Goal: Register for event/course

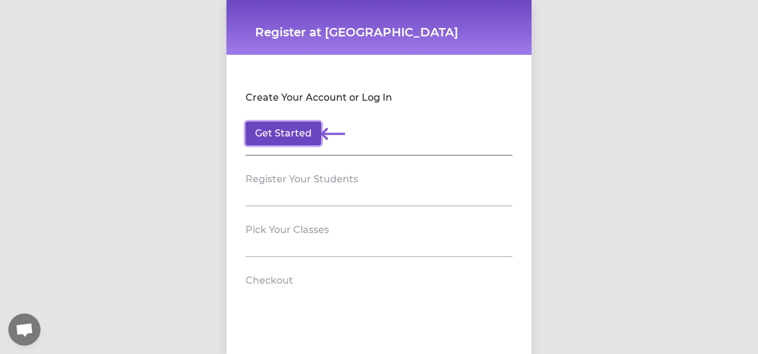
click at [295, 132] on button "Get Started" at bounding box center [283, 133] width 76 height 24
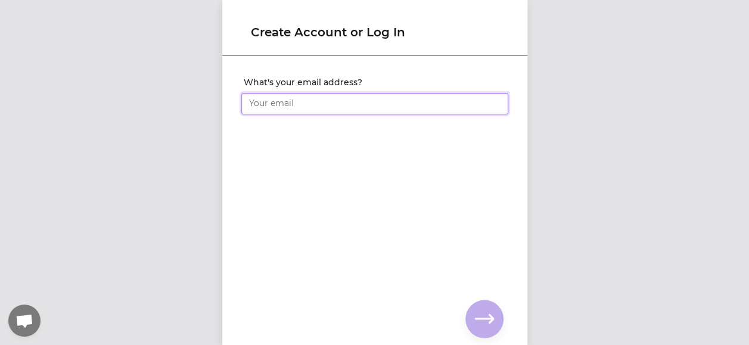
click at [283, 102] on input "What's your email address?" at bounding box center [374, 103] width 267 height 21
type input "[EMAIL_ADDRESS][DOMAIN_NAME]"
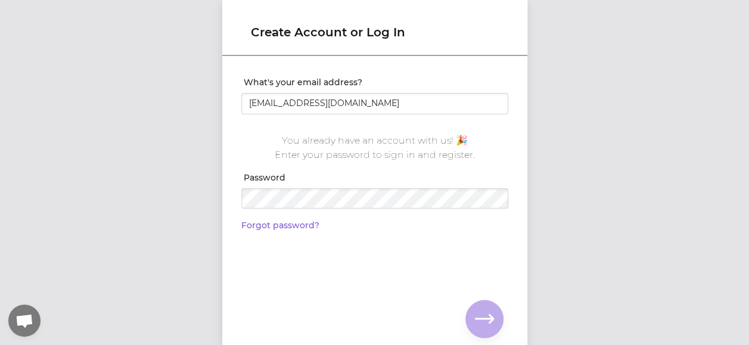
click at [397, 248] on div "What's your email address? [EMAIL_ADDRESS][DOMAIN_NAME] You already have an acc…" at bounding box center [374, 181] width 305 height 248
click at [412, 208] on div at bounding box center [374, 213] width 267 height 10
click at [387, 260] on div "What's your email address? [EMAIL_ADDRESS][DOMAIN_NAME] You already have an acc…" at bounding box center [374, 181] width 305 height 248
click at [487, 316] on icon "button" at bounding box center [484, 318] width 19 height 19
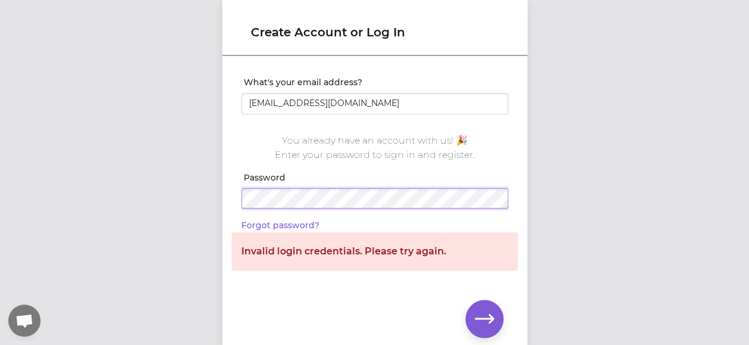
click input "submit" at bounding box center [0, 0] width 0 height 0
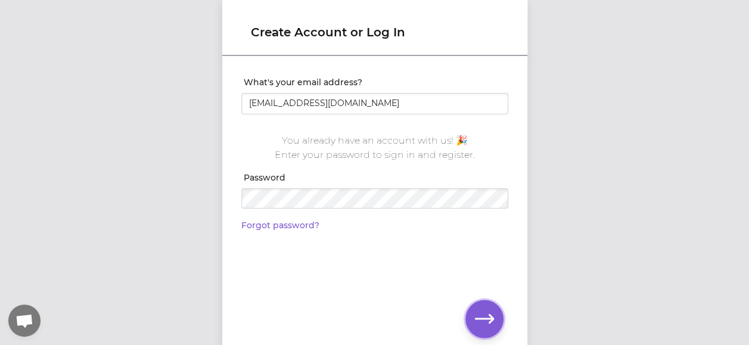
click at [481, 314] on icon "button" at bounding box center [484, 318] width 19 height 19
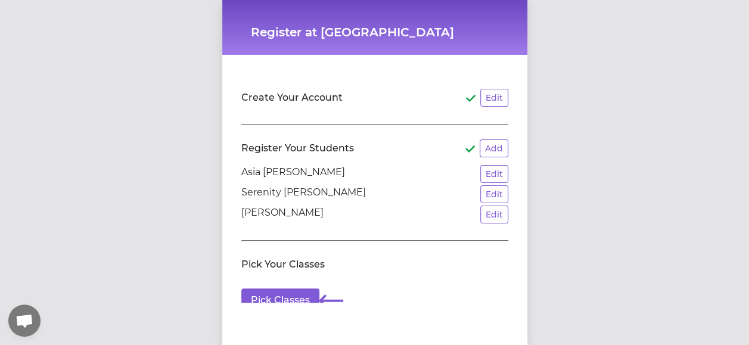
scroll to position [9, 0]
click at [274, 288] on button "Pick Classes" at bounding box center [280, 300] width 78 height 24
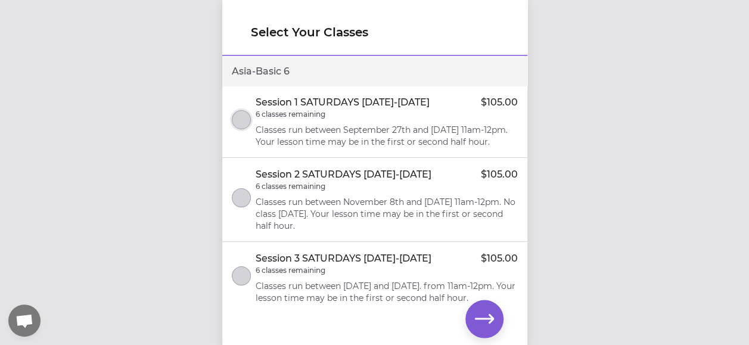
click at [242, 125] on button "select class" at bounding box center [241, 119] width 19 height 19
click at [495, 310] on button "button" at bounding box center [484, 319] width 38 height 38
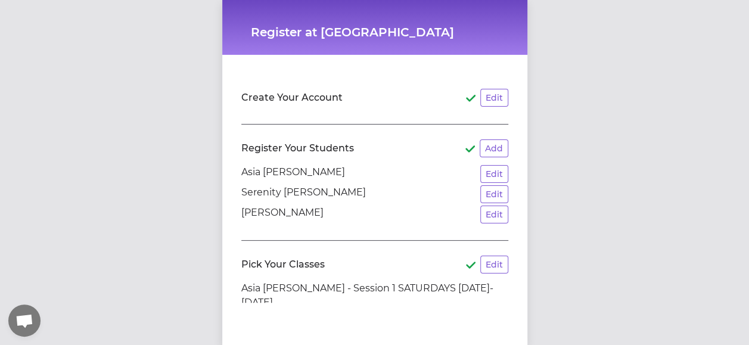
scroll to position [99, 0]
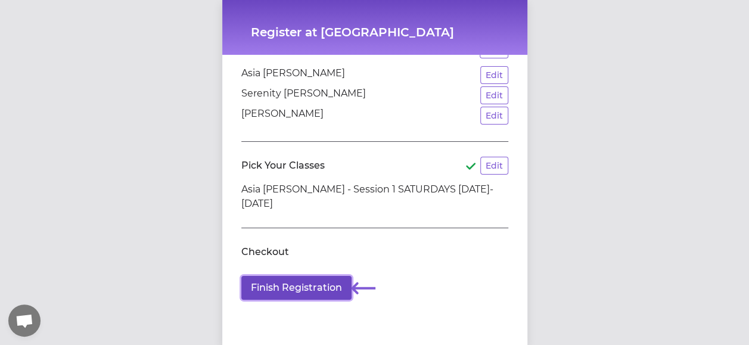
click at [303, 276] on button "Finish Registration" at bounding box center [296, 288] width 110 height 24
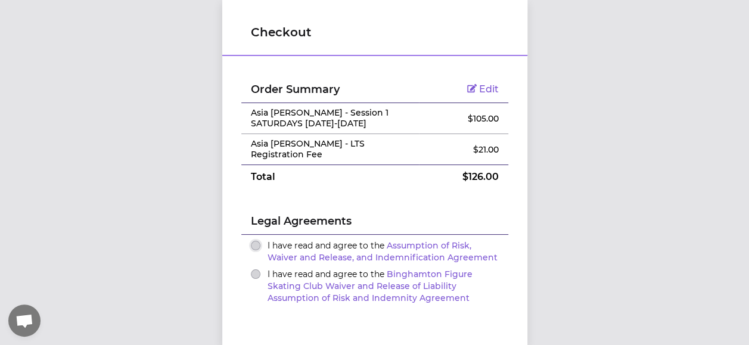
click at [251, 241] on button "I have read and agree to the Assumption of Risk, Waiver and Release, and Indemn…" at bounding box center [256, 246] width 10 height 10
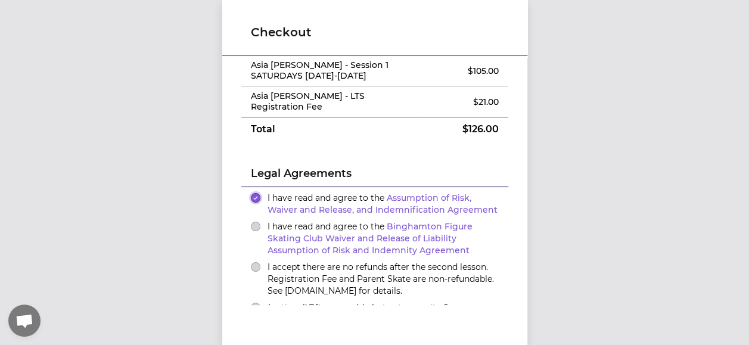
scroll to position [49, 0]
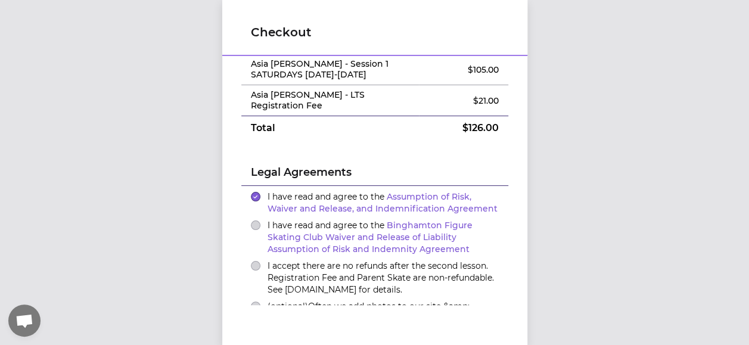
click at [255, 219] on div "I have read and agree to the Binghamton Figure Skating Club Waiver and Release …" at bounding box center [375, 237] width 248 height 36
click at [251, 220] on button "I have read and agree to the Binghamton Figure Skating Club Waiver and Release …" at bounding box center [256, 225] width 10 height 10
click at [251, 261] on button "I accept there are no refunds after the second lesson. Registration Fee and Par…" at bounding box center [256, 266] width 10 height 10
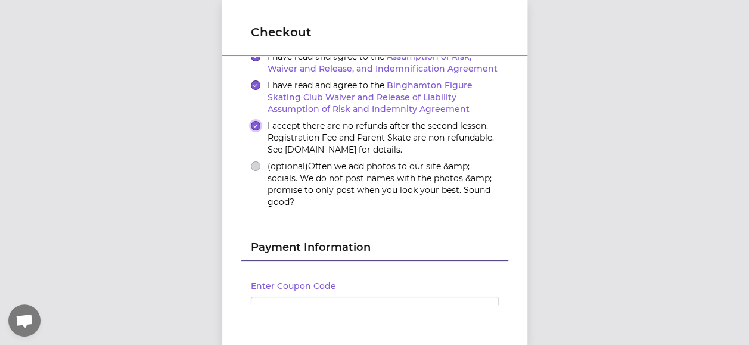
scroll to position [273, 0]
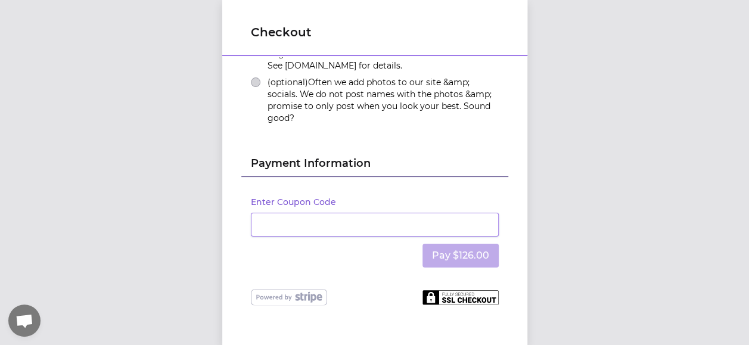
click at [677, 135] on div "Checkout Order Summary Edit Asia [PERSON_NAME] - Session 1 SATURDAYS [DATE]-[DA…" at bounding box center [374, 172] width 749 height 345
click at [719, 113] on div "Checkout Order Summary Edit Asia [PERSON_NAME] - Session 1 SATURDAYS [DATE]-[DA…" at bounding box center [374, 172] width 749 height 345
